Goal: Transaction & Acquisition: Subscribe to service/newsletter

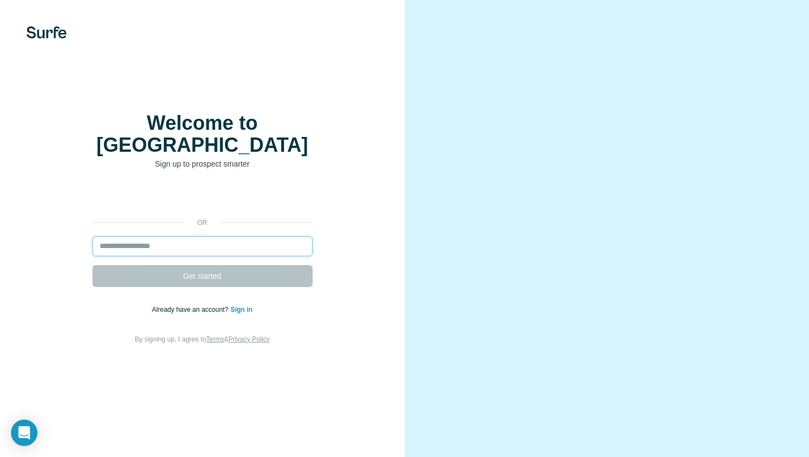
click at [206, 237] on input "email" at bounding box center [202, 247] width 220 height 20
type input "**********"
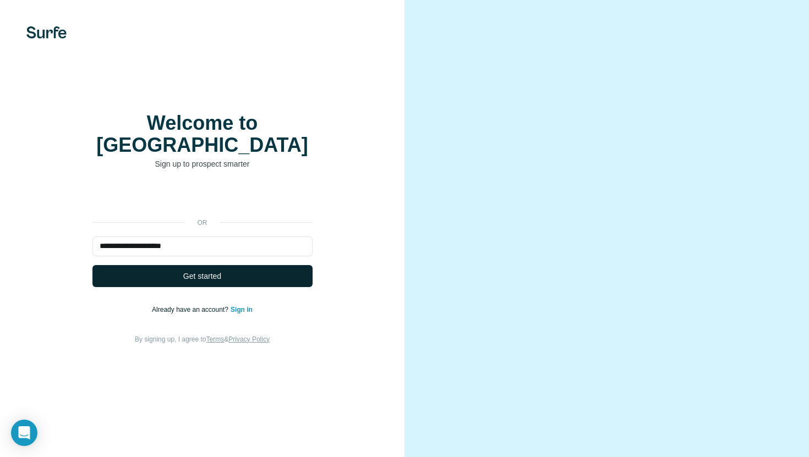
click at [210, 271] on span "Get started" at bounding box center [202, 276] width 38 height 11
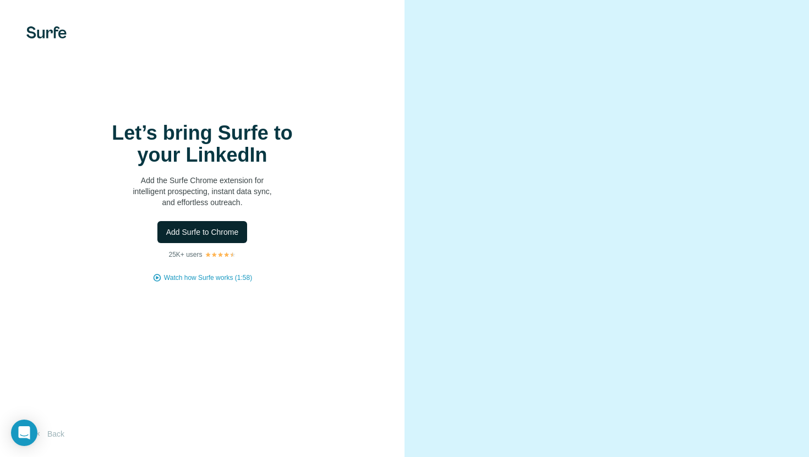
click at [227, 226] on button "Add Surfe to Chrome" at bounding box center [202, 232] width 90 height 22
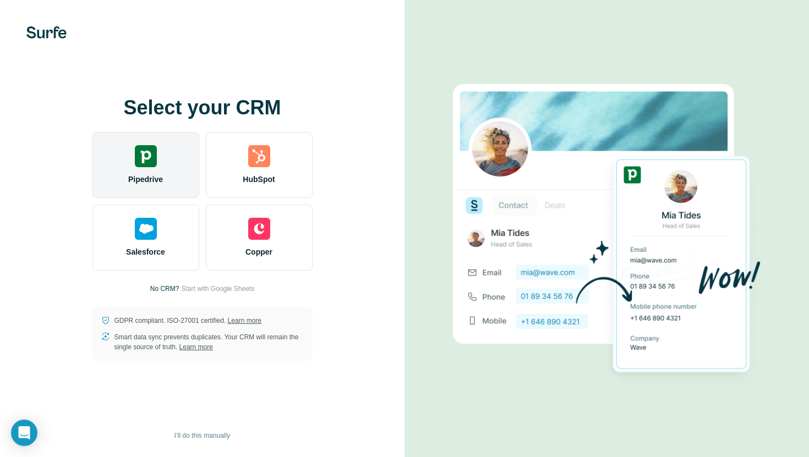
click at [152, 160] on img at bounding box center [146, 156] width 22 height 22
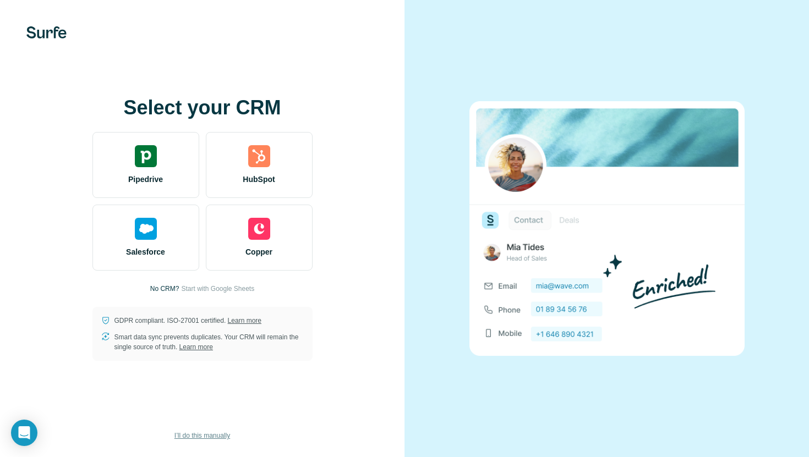
click at [192, 435] on span "I’ll do this manually" at bounding box center [202, 436] width 56 height 10
